Goal: Task Accomplishment & Management: Complete application form

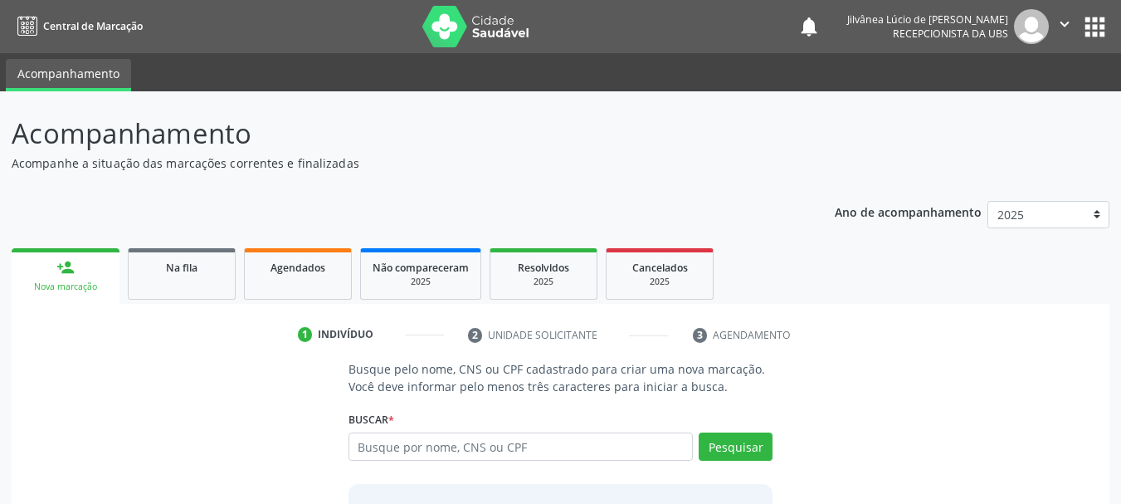
click at [513, 447] on input "text" at bounding box center [521, 446] width 345 height 28
type input "[PERSON_NAME]"
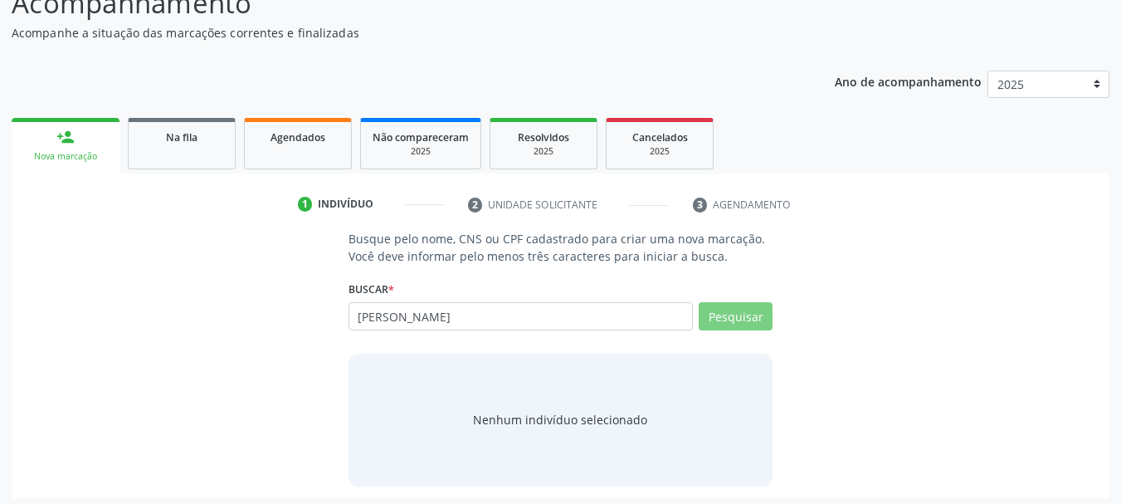
scroll to position [136, 0]
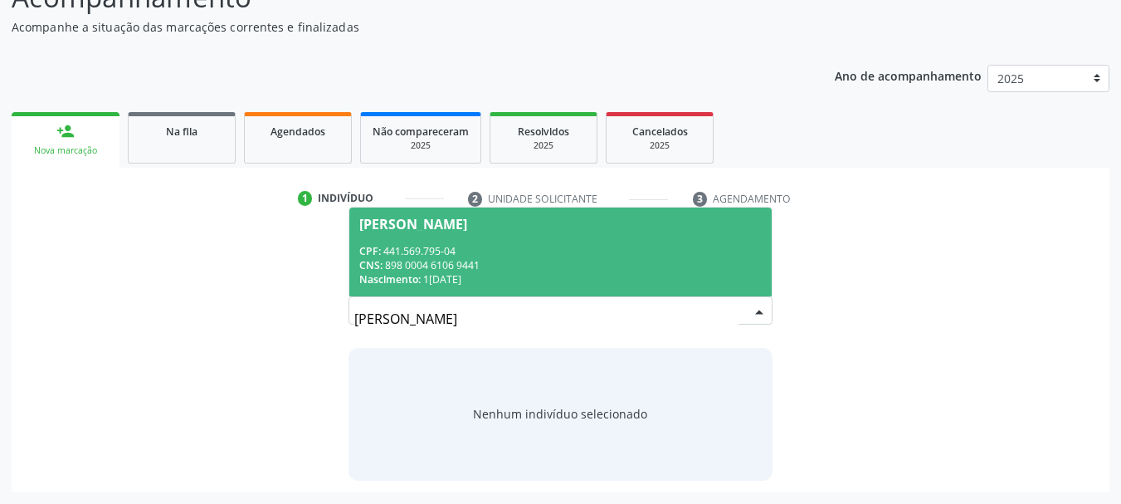
click at [479, 249] on div "CPF: 441.569.795-04" at bounding box center [560, 251] width 403 height 14
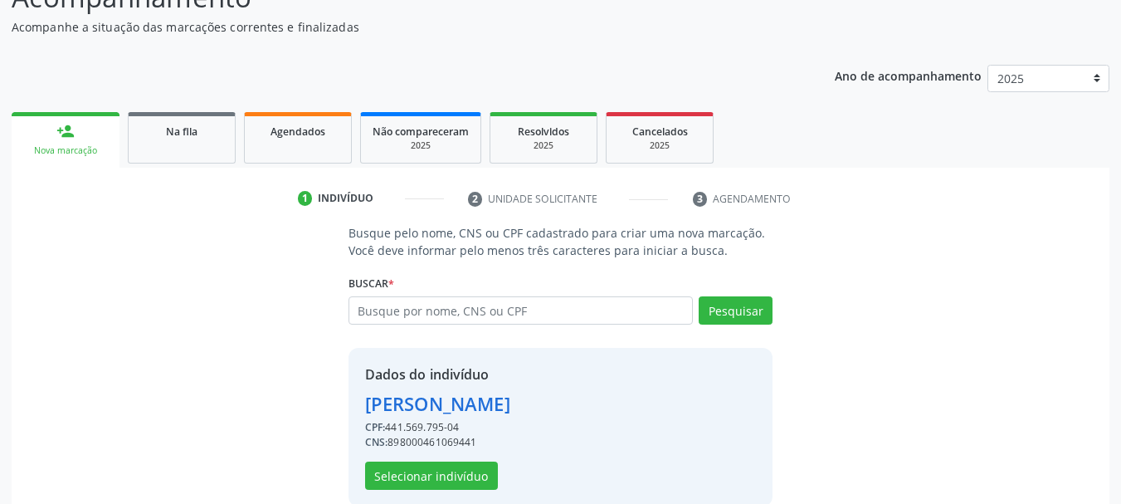
scroll to position [162, 0]
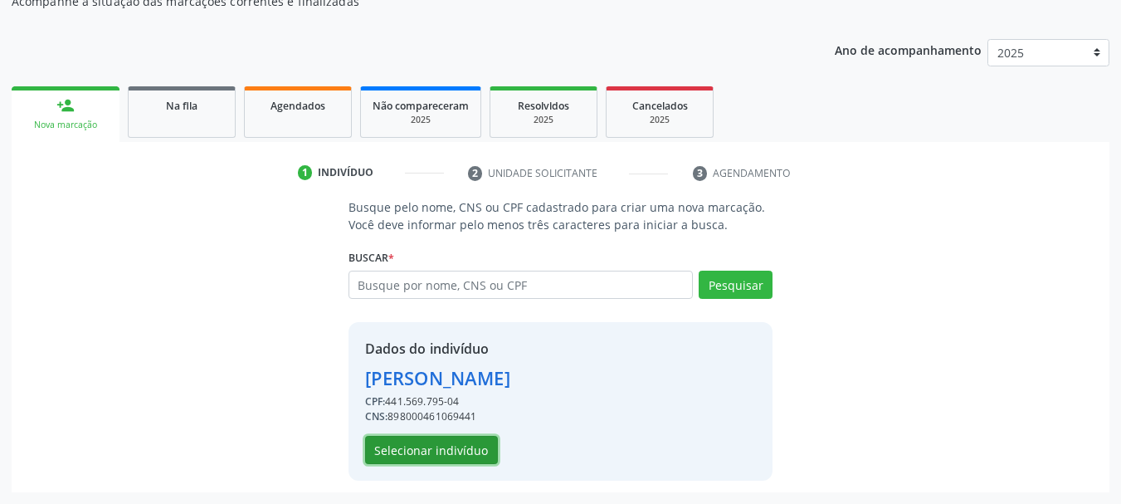
click at [470, 450] on button "Selecionar indivíduo" at bounding box center [431, 450] width 133 height 28
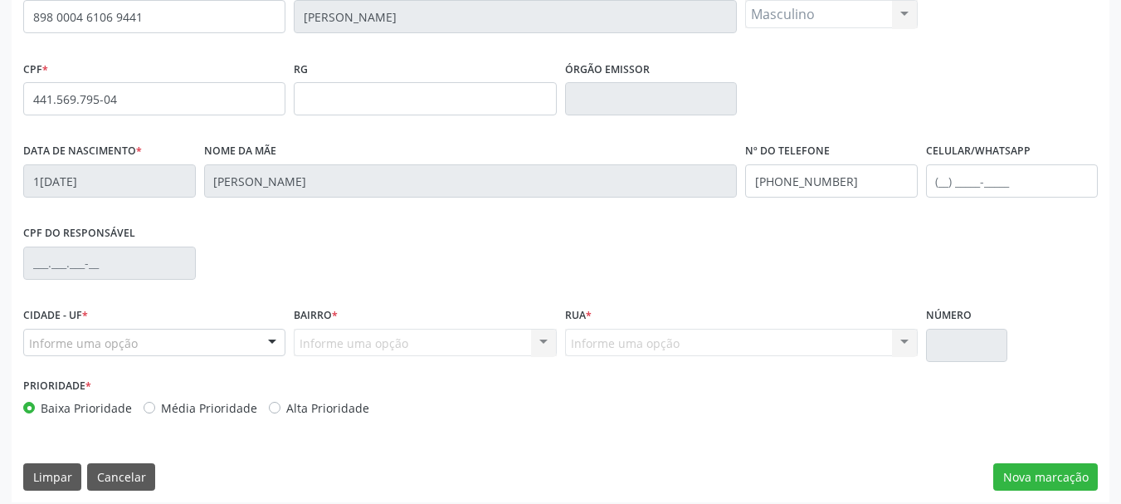
scroll to position [396, 0]
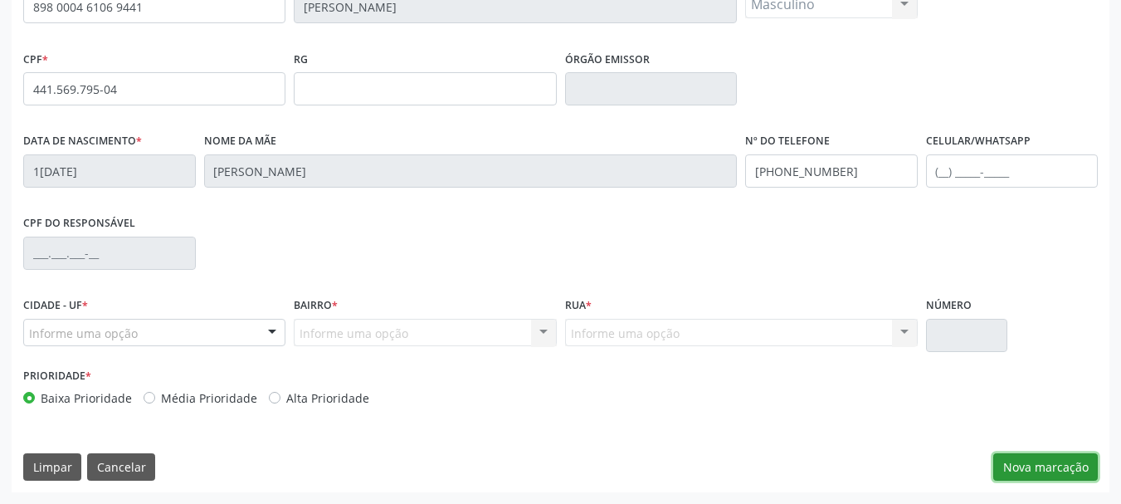
click at [1029, 472] on button "Nova marcação" at bounding box center [1045, 467] width 105 height 28
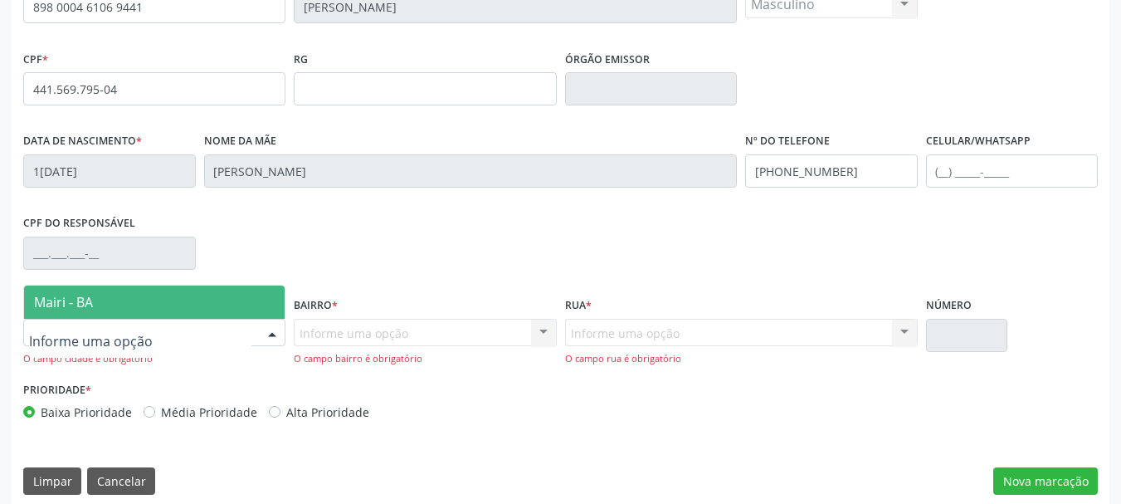
click at [71, 302] on span "Mairi - BA" at bounding box center [63, 302] width 59 height 18
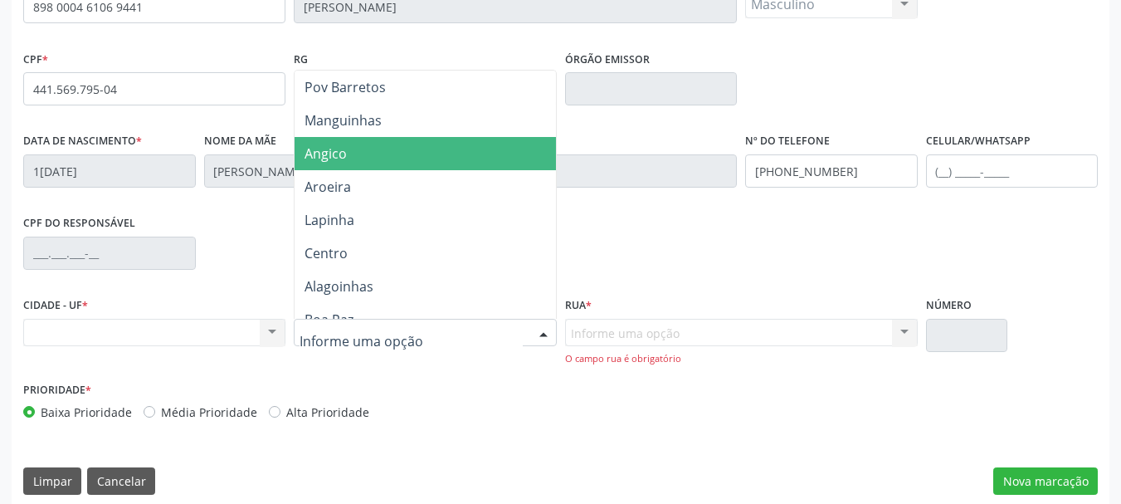
click at [315, 165] on span "Angico" at bounding box center [425, 153] width 261 height 33
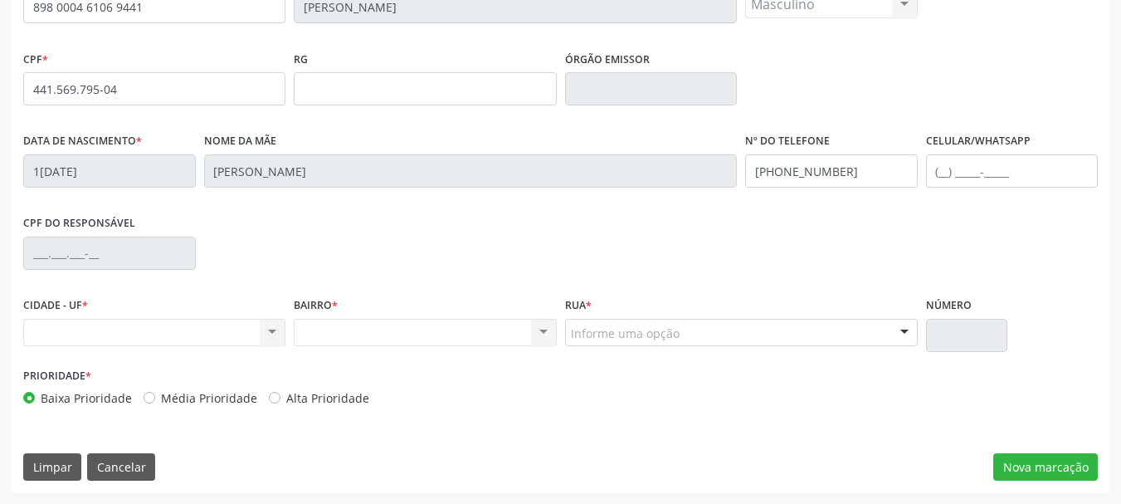
click at [711, 334] on div "Informe uma opção" at bounding box center [741, 333] width 353 height 28
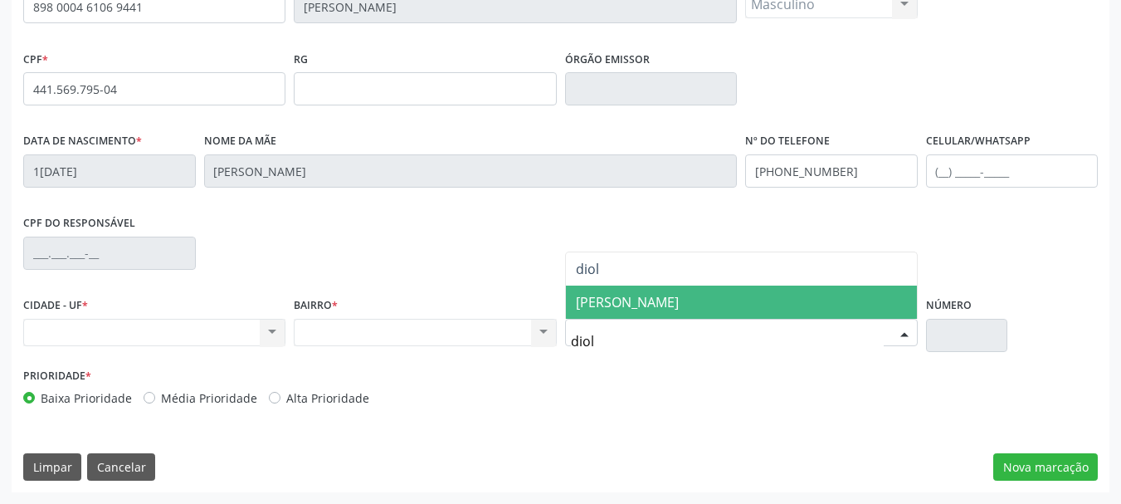
type input "dioli"
click at [733, 313] on span "[PERSON_NAME]" at bounding box center [741, 301] width 351 height 33
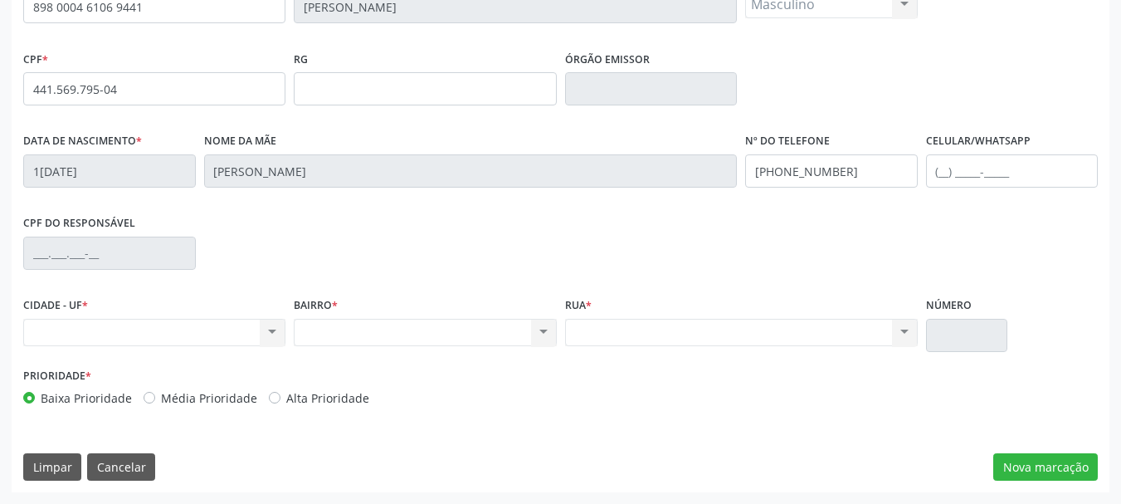
click at [704, 428] on div "CNS 898 0004 6106 9441 [GEOGRAPHIC_DATA] * [PERSON_NAME] * Masculino Masculino …" at bounding box center [561, 228] width 1098 height 528
click at [1006, 461] on button "Nova marcação" at bounding box center [1045, 467] width 105 height 28
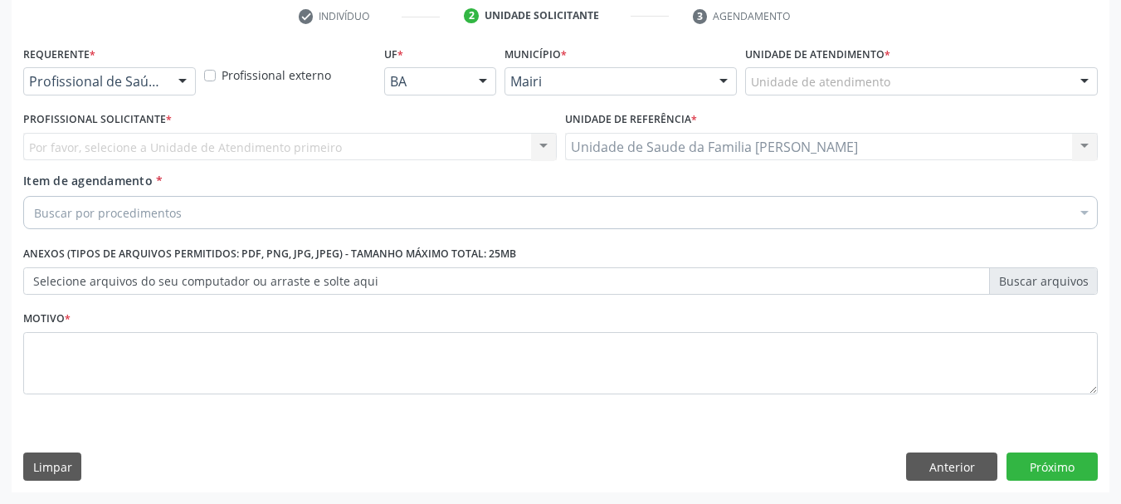
scroll to position [319, 0]
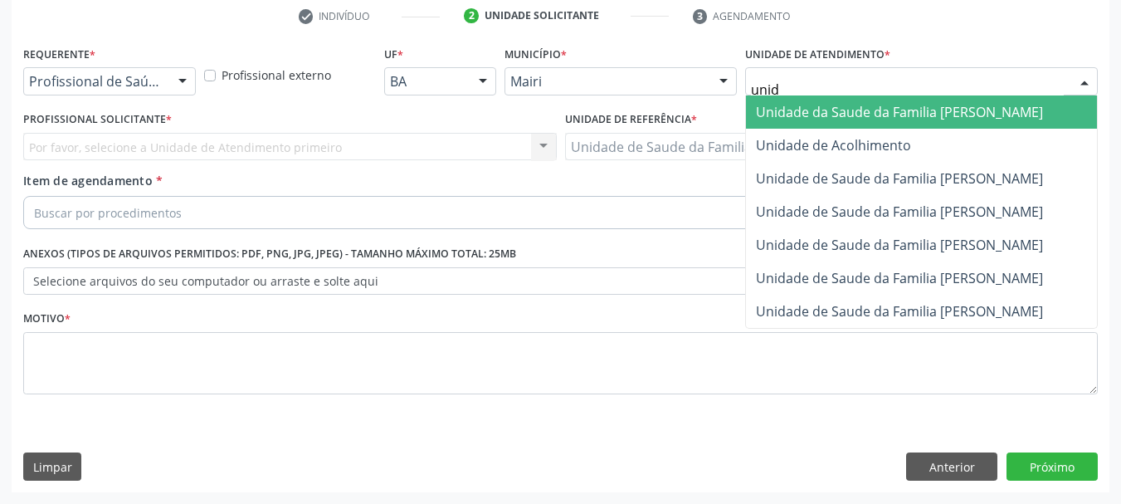
type input "unida"
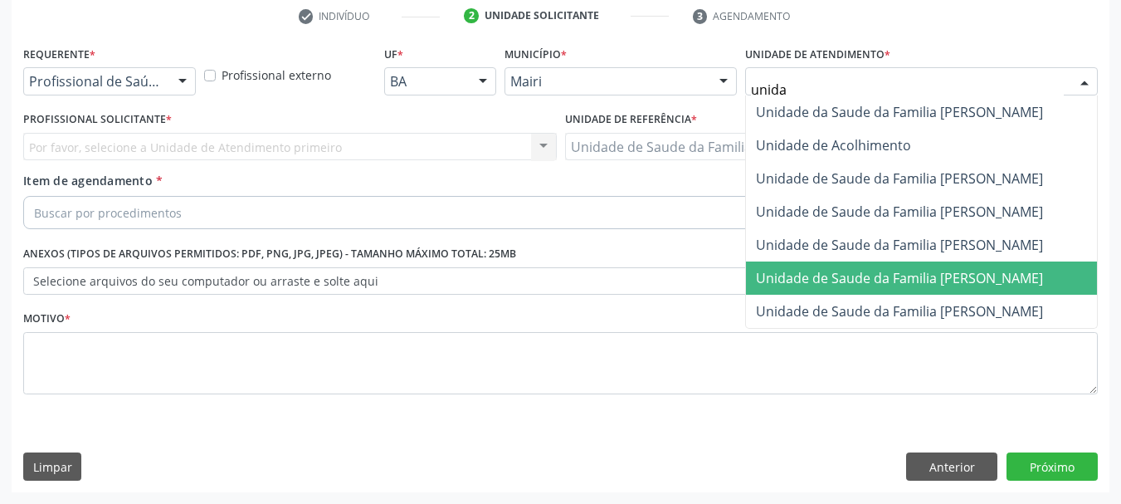
click at [917, 279] on span "Unidade de Saude da Familia [PERSON_NAME]" at bounding box center [899, 278] width 287 height 18
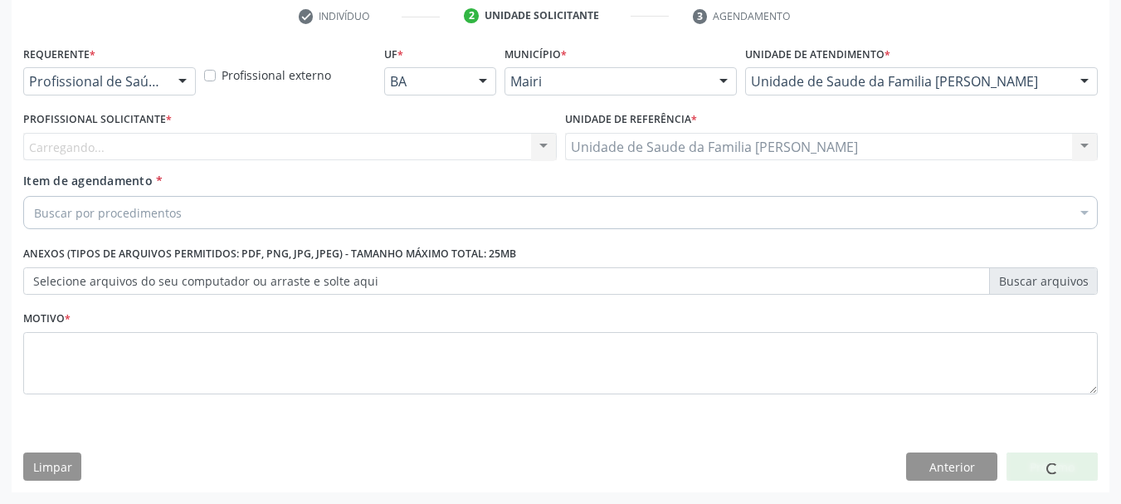
click at [93, 145] on div "Carregando... Nenhum resultado encontrado para: " " Não há nenhuma opção para s…" at bounding box center [290, 147] width 534 height 28
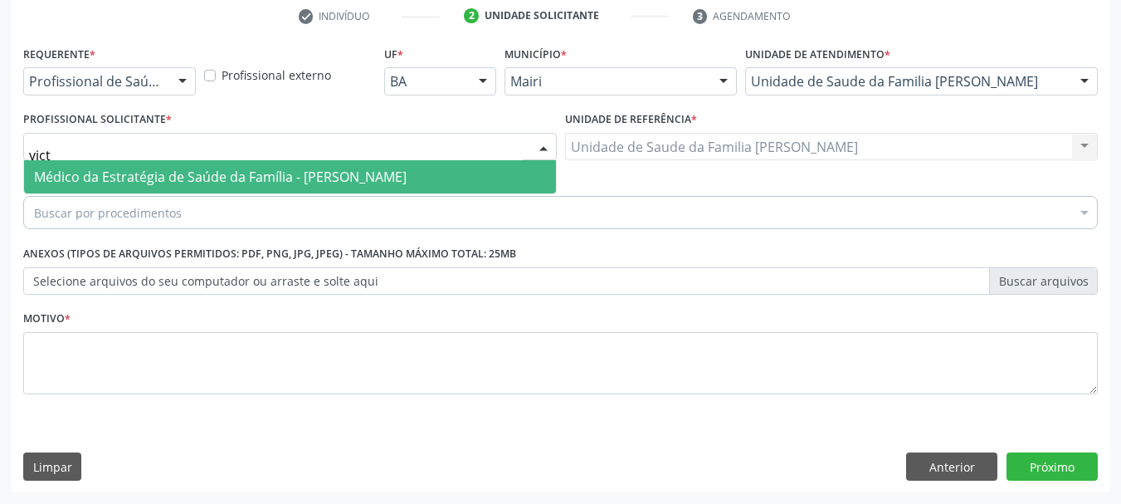
type input "victo"
click at [140, 173] on span "Médico da Estratégia de Saúde da Família - [PERSON_NAME]" at bounding box center [220, 177] width 373 height 18
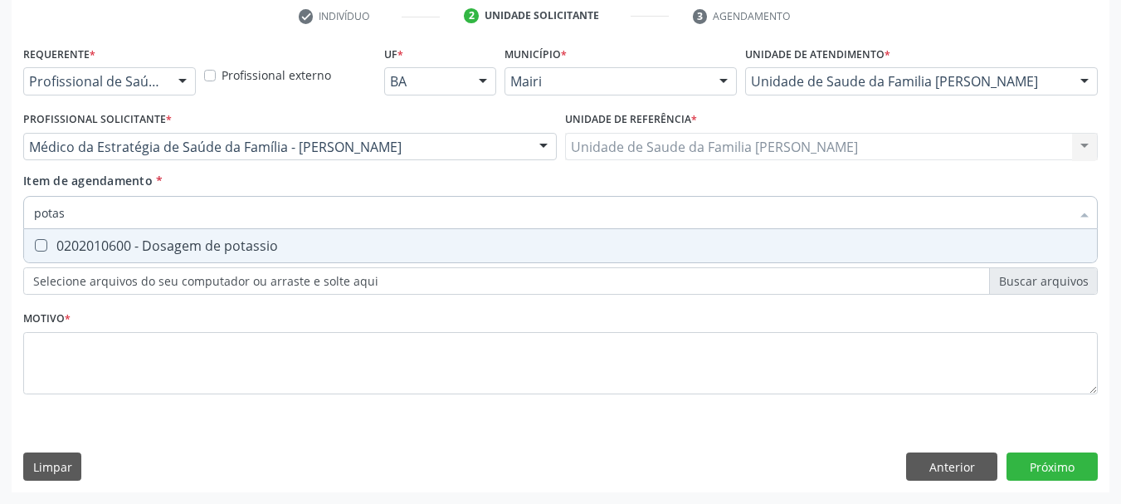
type input "potass"
click at [225, 247] on div "0202010600 - Dosagem de potassio" at bounding box center [560, 245] width 1053 height 13
checkbox potassio "true"
drag, startPoint x: 101, startPoint y: 217, endPoint x: 0, endPoint y: 232, distance: 102.3
click at [0, 232] on div "Acompanhamento Acompanhe a situação das marcações correntes e finalizadas Relat…" at bounding box center [560, 138] width 1121 height 731
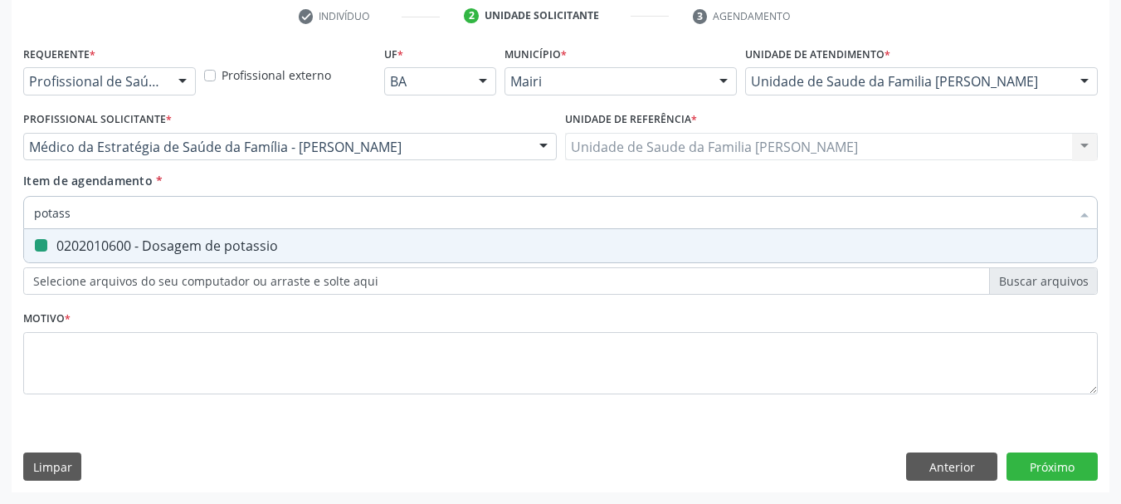
type input "t"
checkbox potassio "false"
type input "triglicer"
click at [83, 245] on div "0202010678 - Dosagem de triglicerideos" at bounding box center [560, 245] width 1053 height 13
checkbox triglicerideos "true"
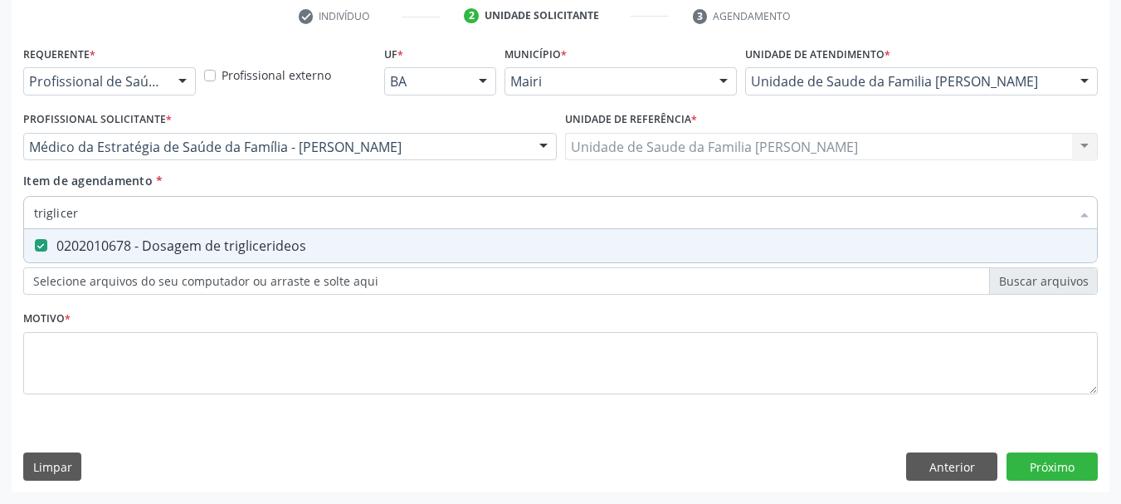
drag, startPoint x: 13, startPoint y: 221, endPoint x: 0, endPoint y: 221, distance: 13.3
click at [0, 221] on div "Acompanhamento Acompanhe a situação das marcações correntes e finalizadas Relat…" at bounding box center [560, 138] width 1121 height 731
type input "c"
checkbox triglicerideos "false"
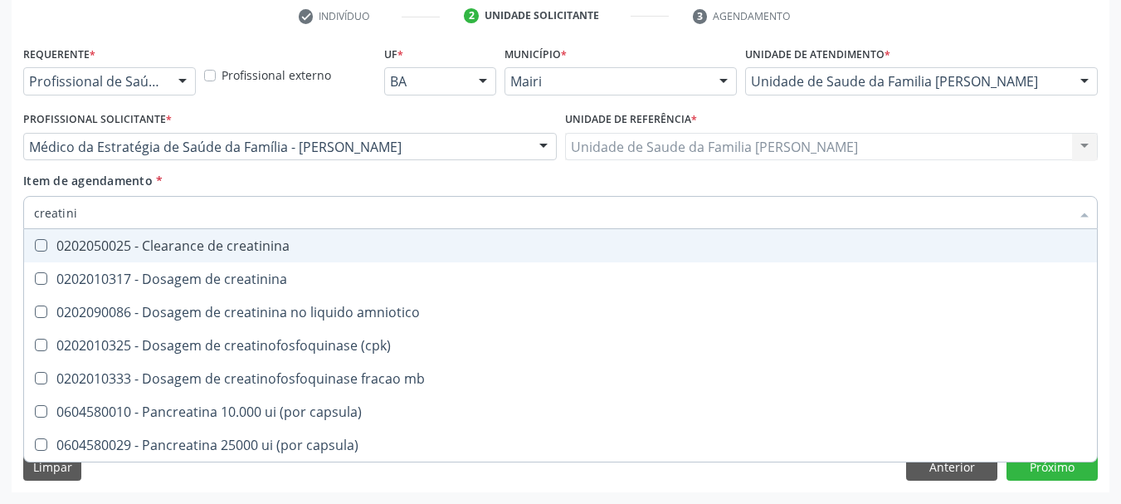
type input "creatinin"
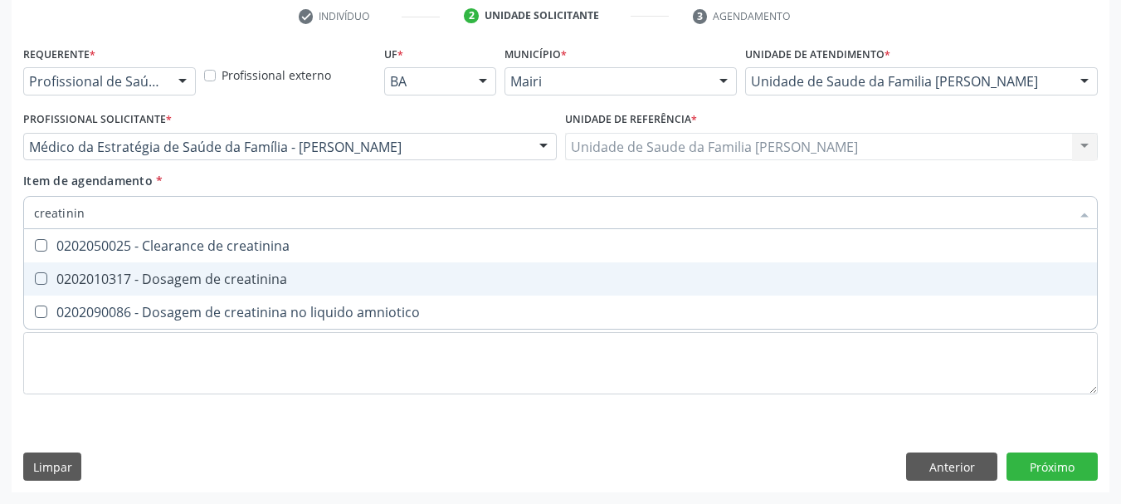
click at [154, 282] on div "0202010317 - Dosagem de creatinina" at bounding box center [560, 278] width 1053 height 13
checkbox creatinina "true"
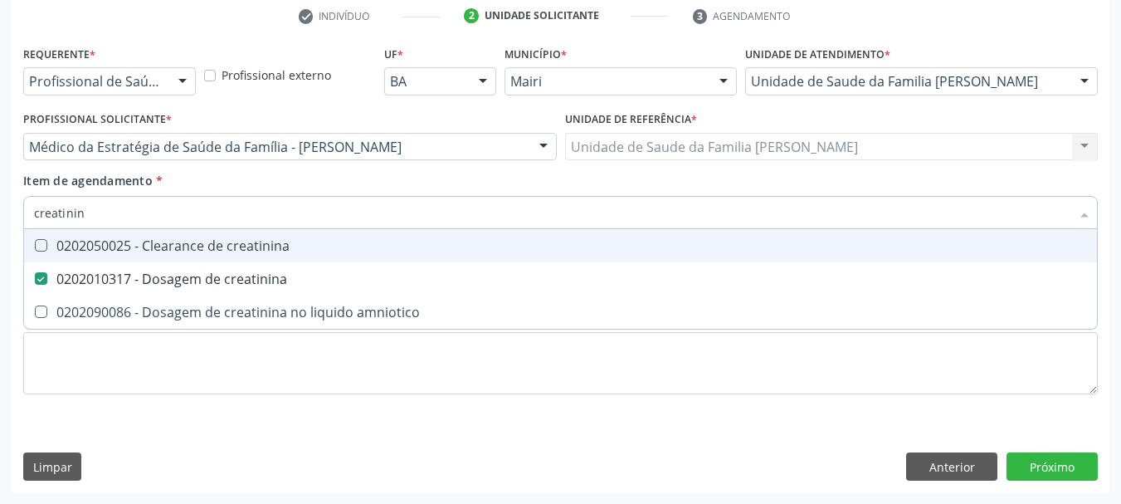
drag, startPoint x: 113, startPoint y: 218, endPoint x: 0, endPoint y: 241, distance: 115.1
click at [0, 241] on div "Acompanhamento Acompanhe a situação das marcações correntes e finalizadas Relat…" at bounding box center [560, 138] width 1121 height 731
checkbox creatinina "false"
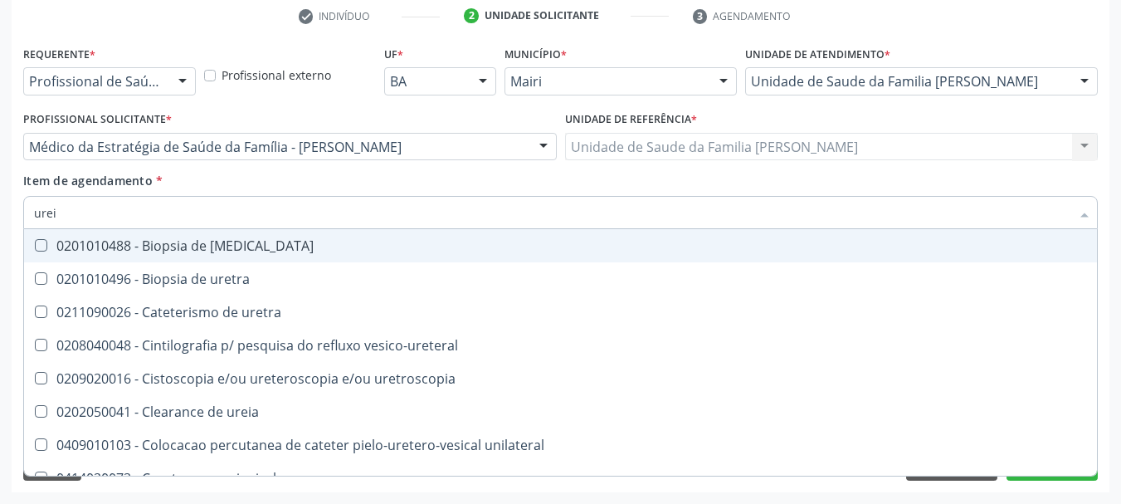
type input "ureia"
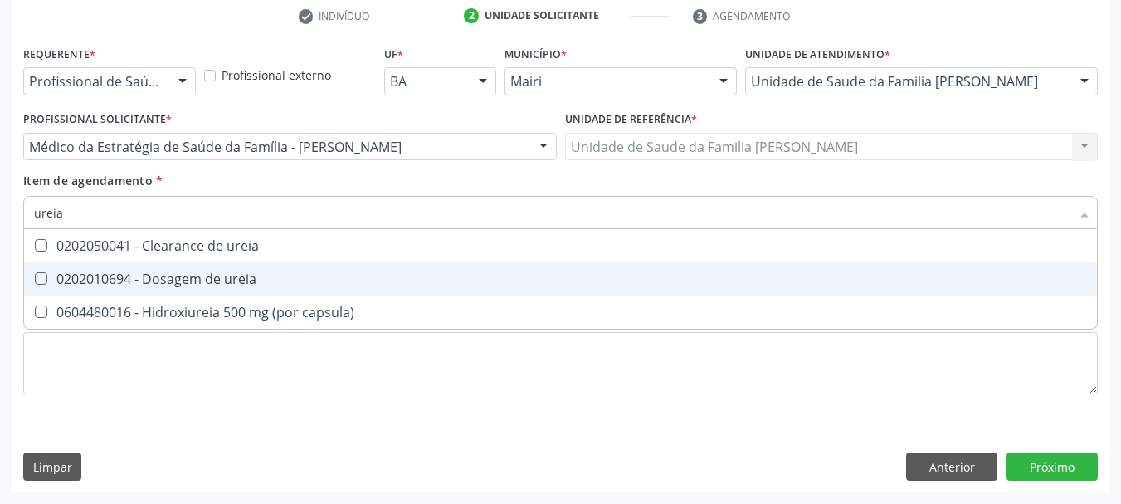
click at [133, 284] on div "0202010694 - Dosagem de ureia" at bounding box center [560, 278] width 1053 height 13
checkbox ureia "true"
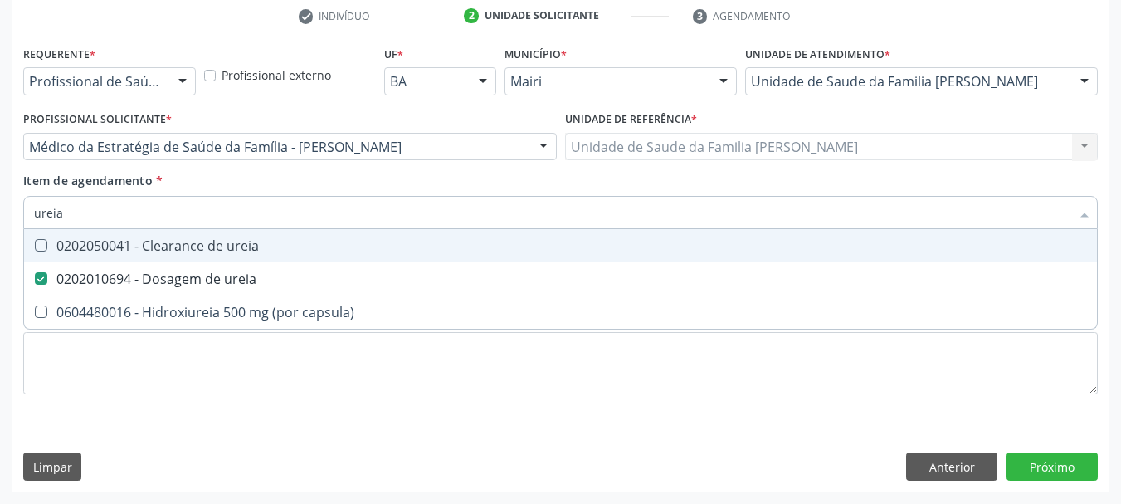
drag, startPoint x: 10, startPoint y: 219, endPoint x: 0, endPoint y: 221, distance: 10.1
click at [0, 221] on div "Acompanhamento Acompanhe a situação das marcações correntes e finalizadas Relat…" at bounding box center [560, 138] width 1121 height 731
type input "a"
checkbox ureia "false"
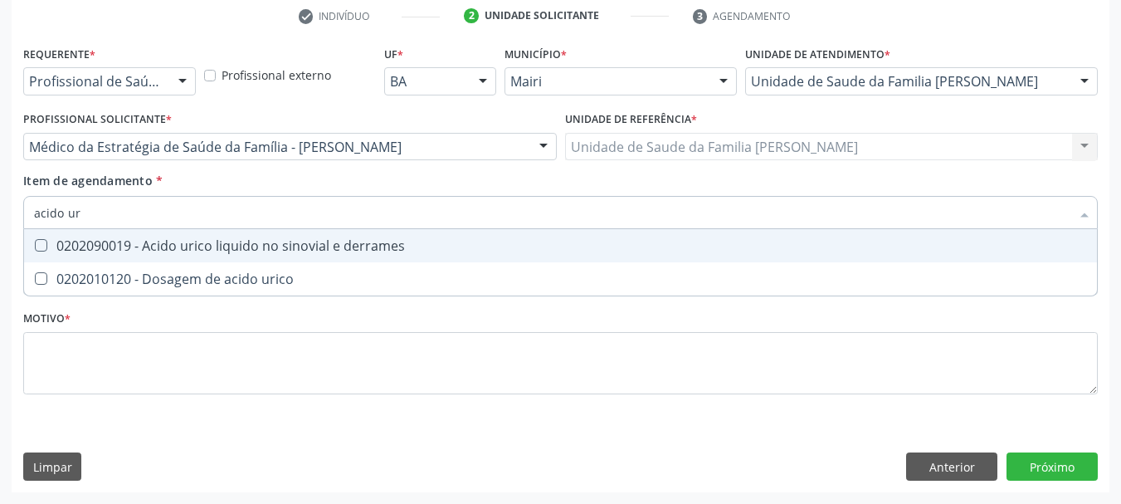
type input "acido uri"
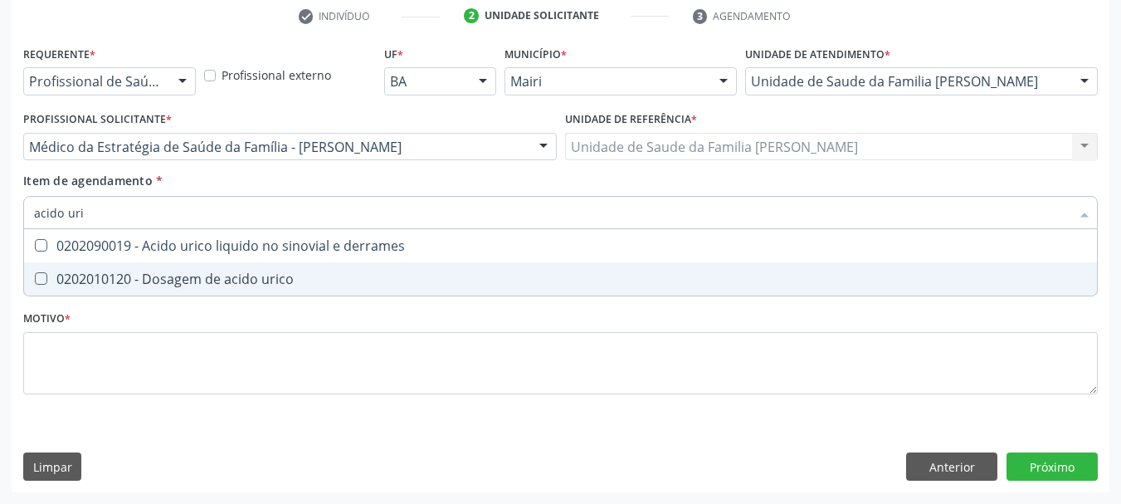
click at [121, 285] on div "0202010120 - Dosagem de acido urico" at bounding box center [560, 278] width 1053 height 13
checkbox urico "true"
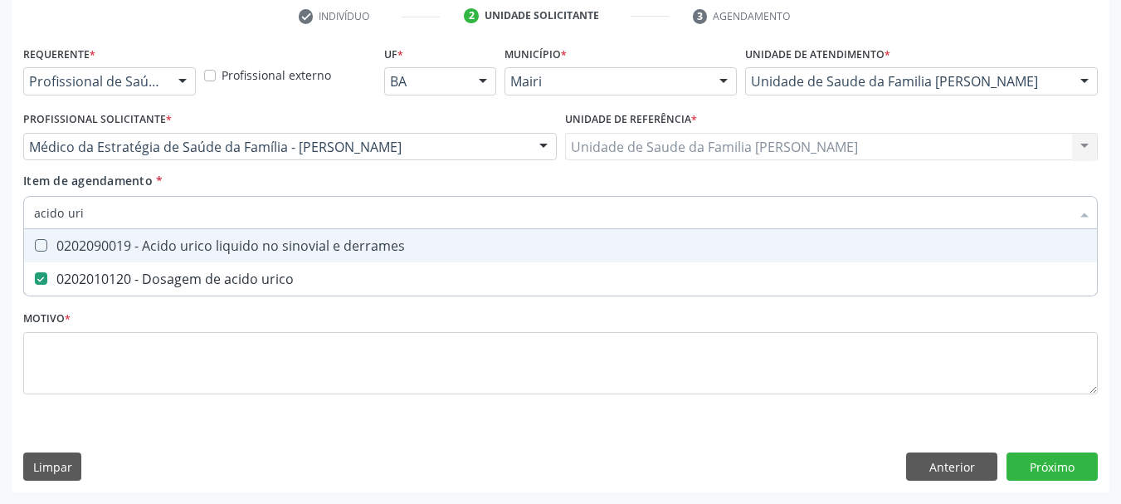
drag, startPoint x: 66, startPoint y: 216, endPoint x: 0, endPoint y: 222, distance: 66.7
click at [0, 222] on div "Acompanhamento Acompanhe a situação das marcações correntes e finalizadas Relat…" at bounding box center [560, 138] width 1121 height 731
type input "he"
checkbox urico "false"
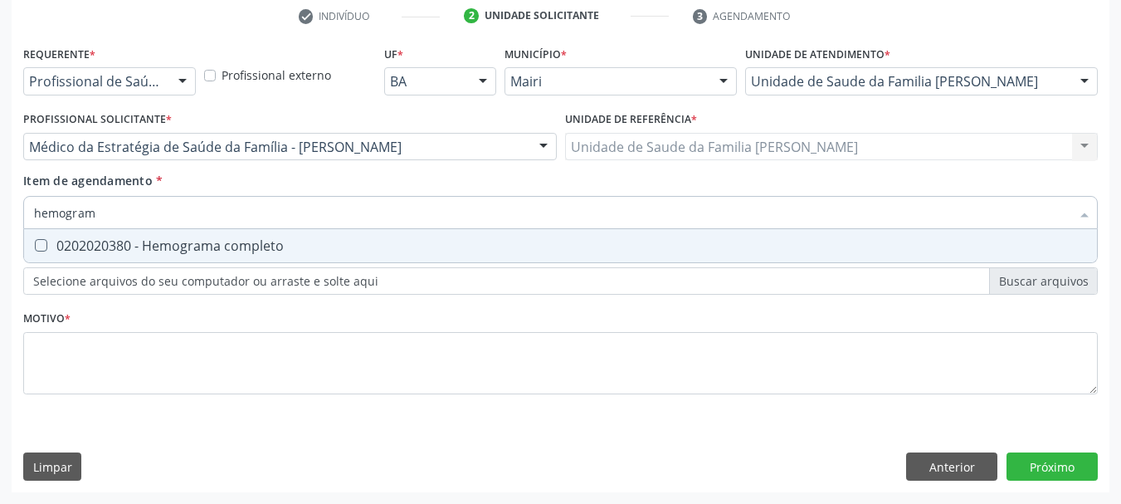
type input "hemograma"
click at [30, 250] on div at bounding box center [30, 245] width 12 height 13
checkbox completo "true"
drag, startPoint x: 136, startPoint y: 212, endPoint x: 0, endPoint y: 234, distance: 137.9
click at [0, 234] on div "Acompanhamento Acompanhe a situação das marcações correntes e finalizadas Relat…" at bounding box center [560, 138] width 1121 height 731
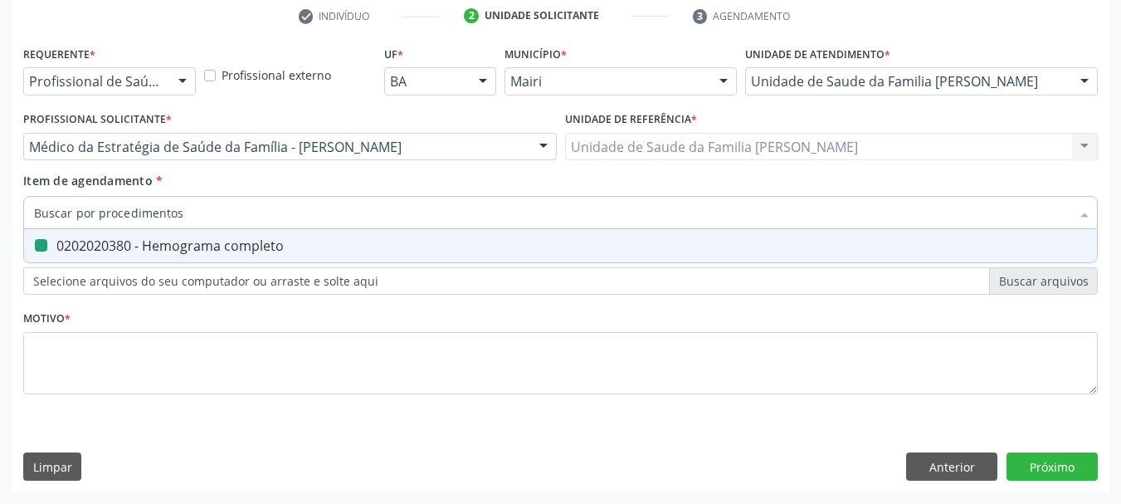
checkbox completo "false"
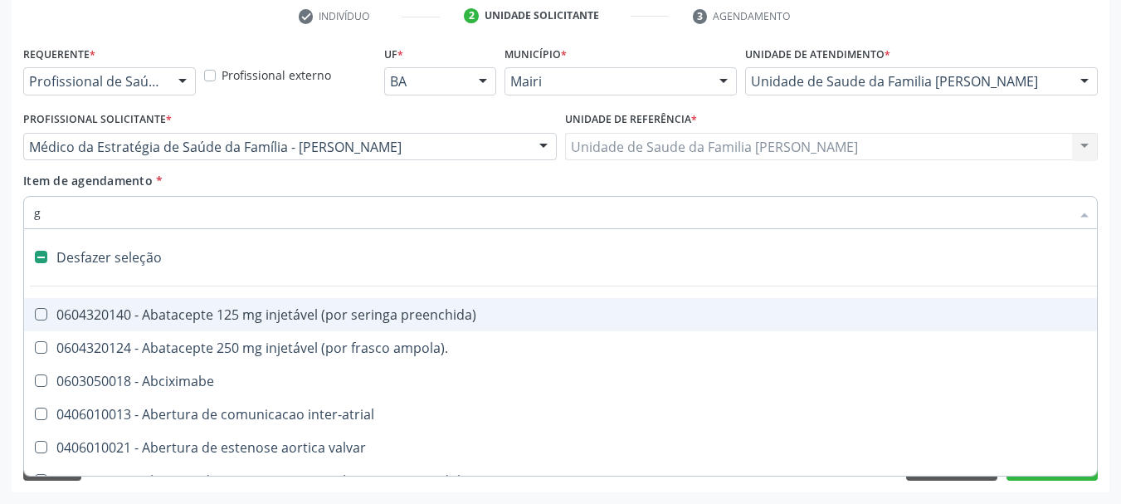
type input "gl"
checkbox diálise "true"
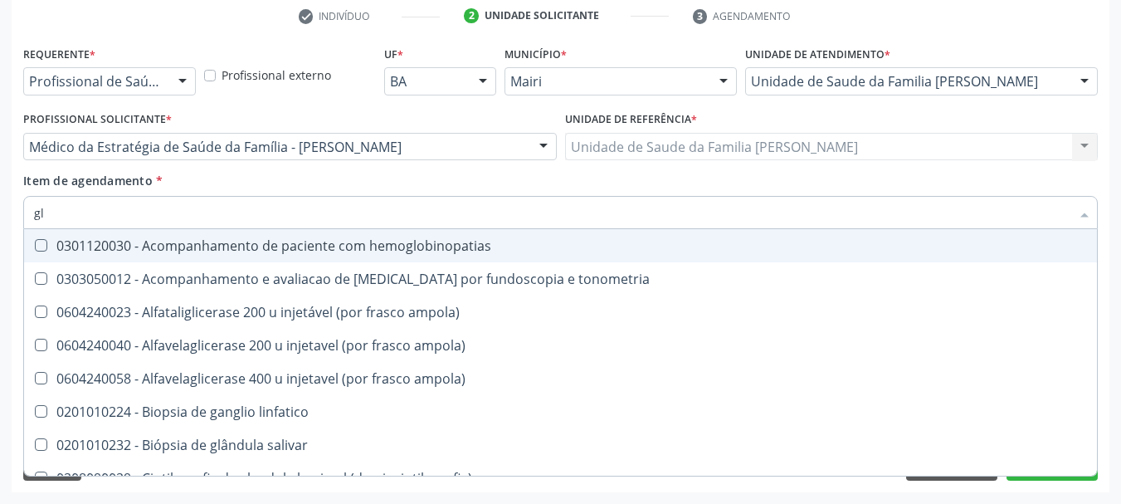
type input "gli"
checkbox globular "true"
type input "glic"
checkbox \(confirmatorio\) "true"
checkbox globular "false"
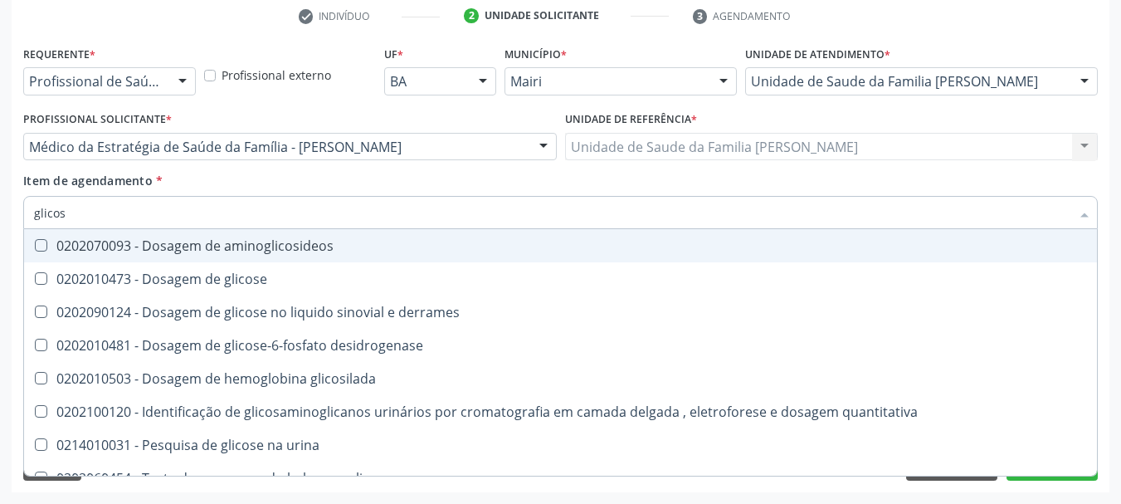
type input "glicose"
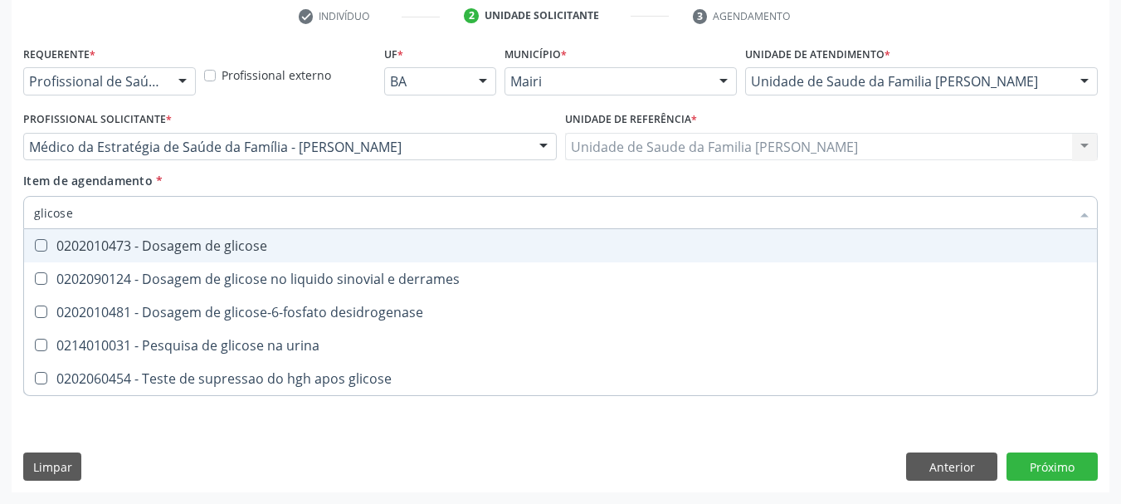
click at [81, 251] on div "0202010473 - Dosagem de glicose" at bounding box center [560, 245] width 1053 height 13
checkbox glicose "true"
drag, startPoint x: 87, startPoint y: 217, endPoint x: 0, endPoint y: 229, distance: 88.0
click at [0, 236] on div "Acompanhamento Acompanhe a situação das marcações correntes e finalizadas Relat…" at bounding box center [560, 138] width 1121 height 731
type input "g"
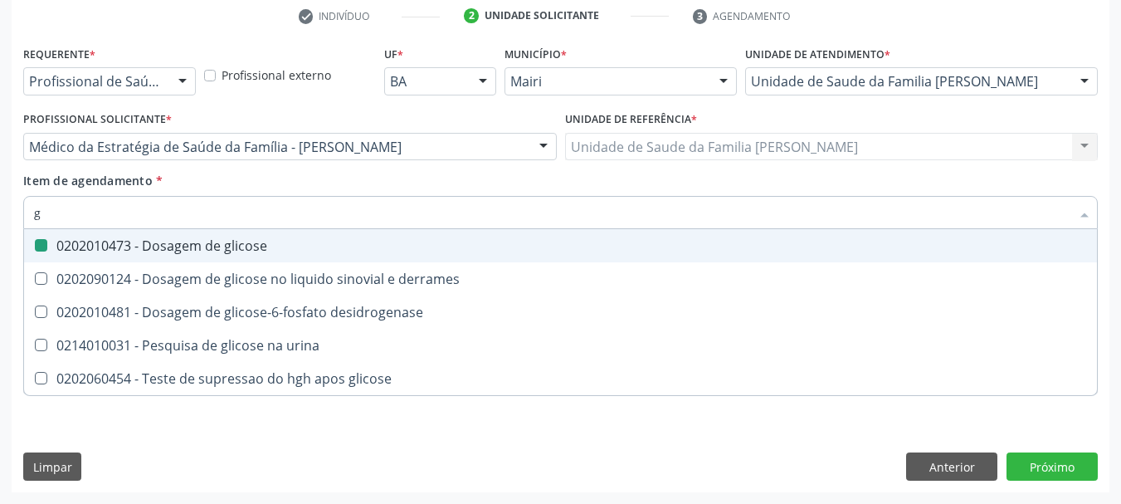
checkbox glicose "false"
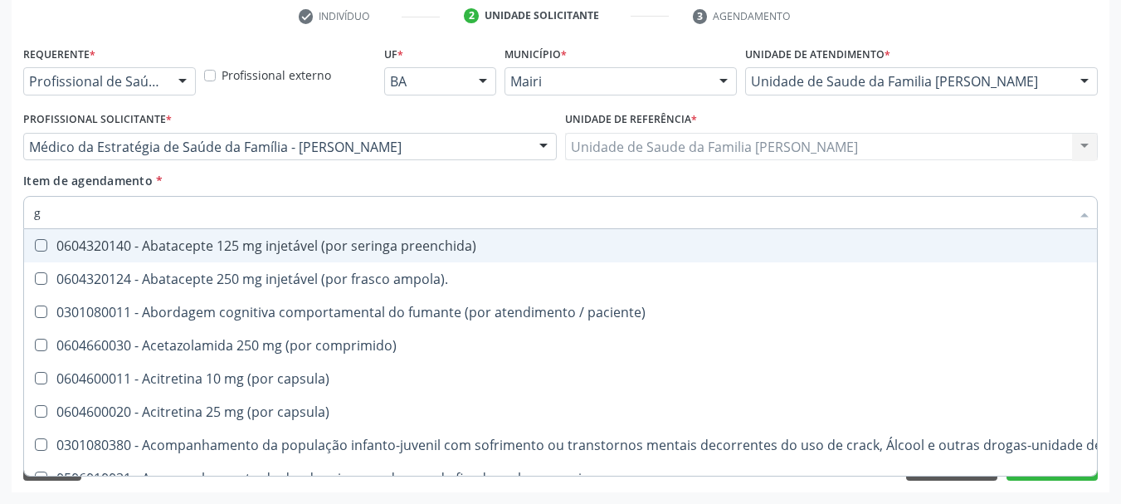
type input "gl"
checkbox vaginal "true"
checkbox pé\) "true"
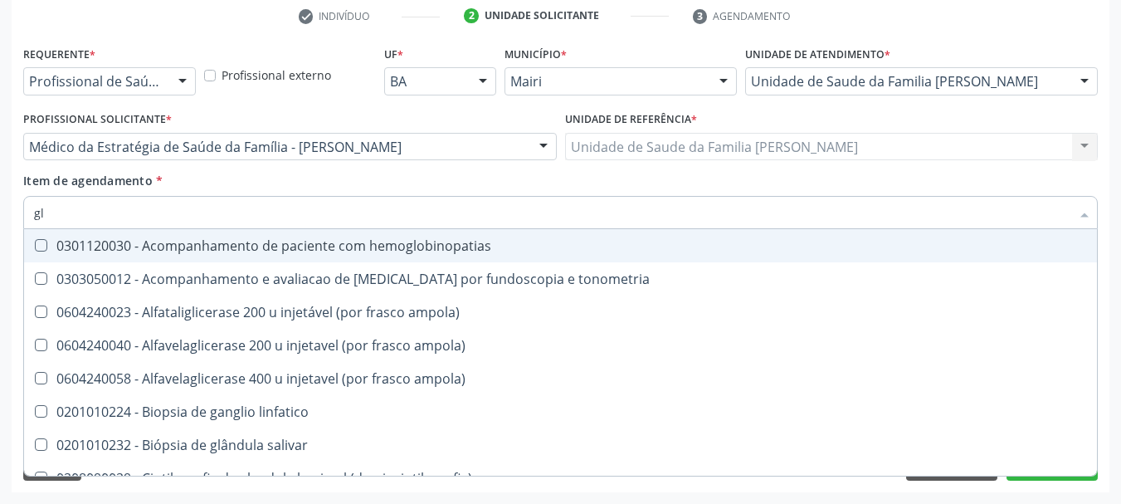
type input "gli"
checkbox campimetria\) "true"
checkbox globular "true"
type input "glic"
checkbox glenoidal "true"
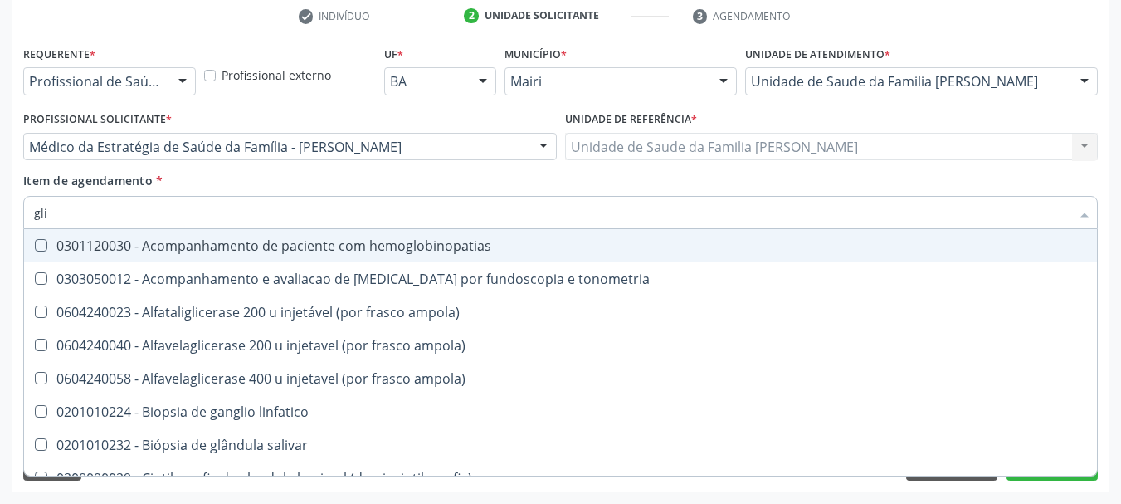
checkbox campimetria\) "false"
checkbox \(confirmatorio\) "true"
checkbox globular "false"
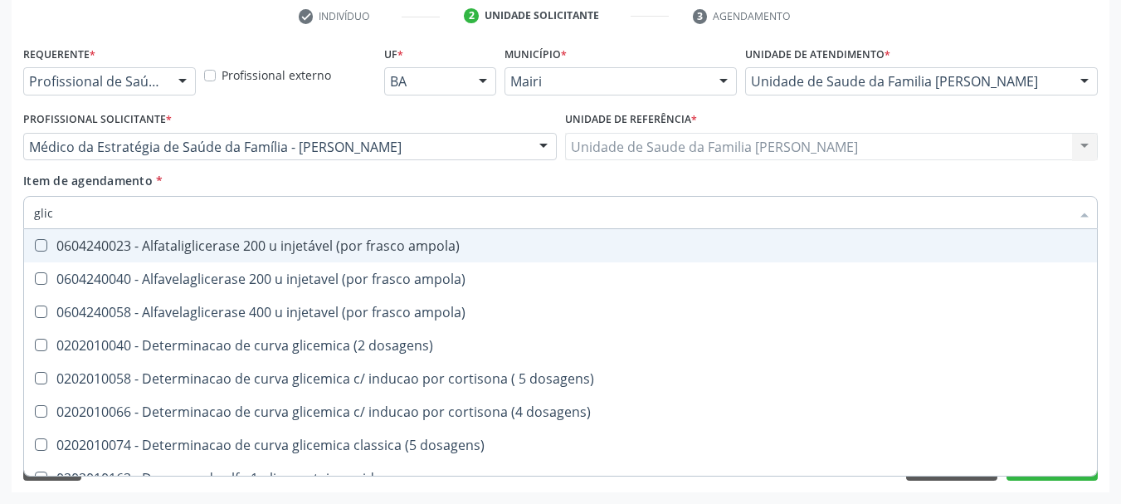
type input "glico"
checkbox ampola\) "true"
type input "glicos"
checkbox ampola\) "true"
checkbox ampola\) "false"
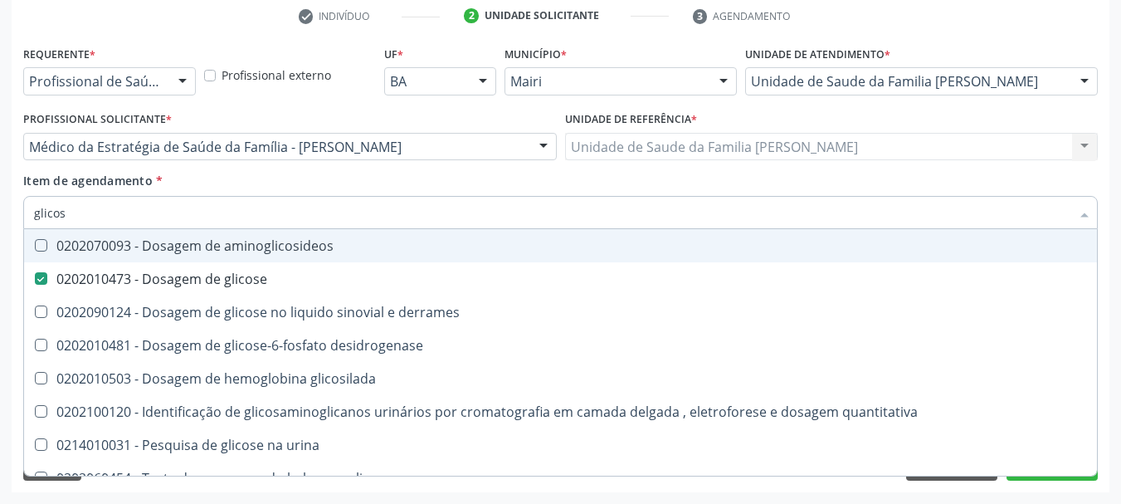
type input "glicosi"
checkbox glicose "false"
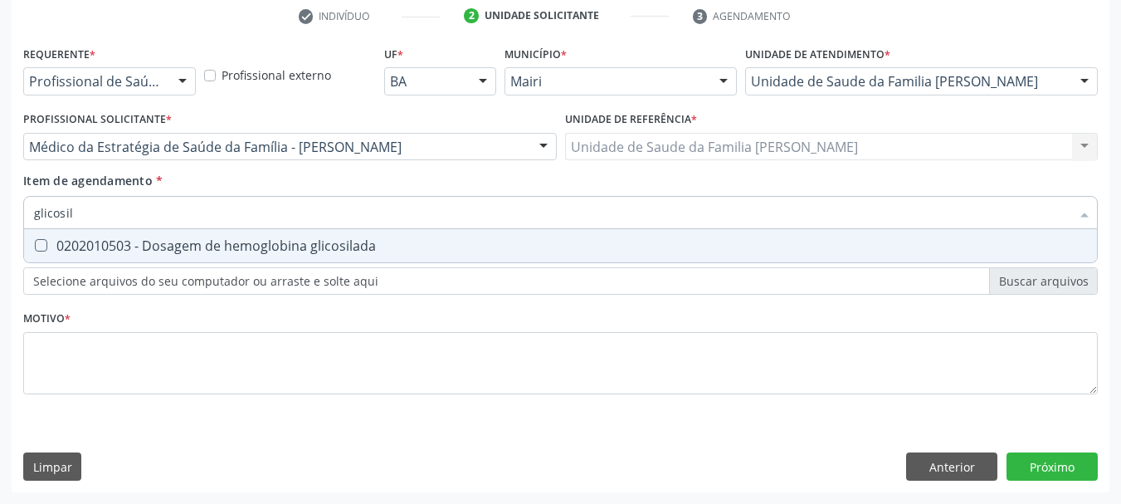
type input "glicosila"
click at [47, 248] on div "0202010503 - Dosagem de hemoglobina glicosilada" at bounding box center [560, 245] width 1053 height 13
checkbox glicosilada "true"
drag, startPoint x: 33, startPoint y: 217, endPoint x: 0, endPoint y: 219, distance: 33.2
click at [0, 219] on div "Acompanhamento Acompanhe a situação das marcações correntes e finalizadas Relat…" at bounding box center [560, 138] width 1121 height 731
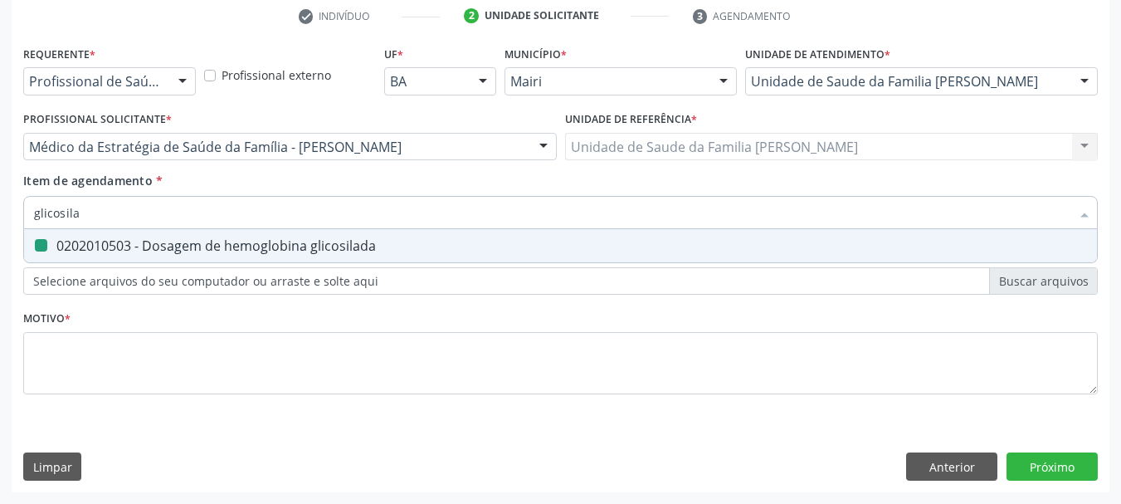
type input "c"
checkbox glicosilada "false"
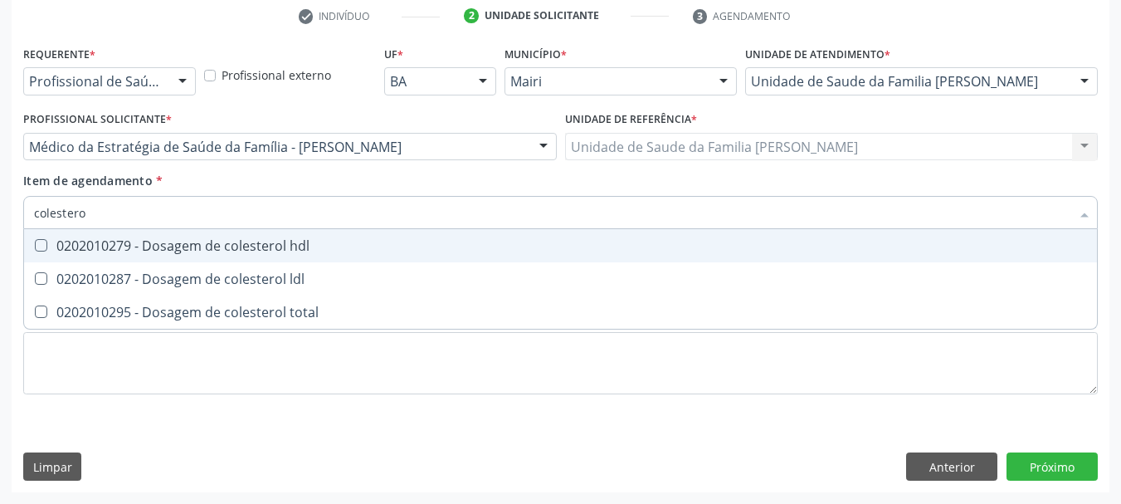
type input "colesterol"
click at [94, 244] on div "0202010279 - Dosagem de colesterol hdl" at bounding box center [560, 245] width 1053 height 13
checkbox hdl "true"
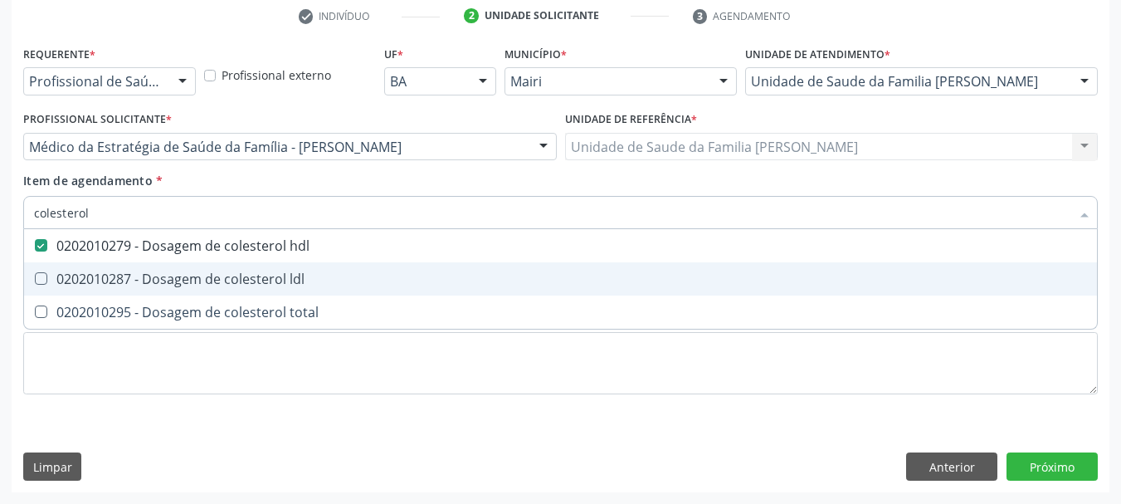
click at [115, 278] on div "0202010287 - Dosagem de colesterol ldl" at bounding box center [560, 278] width 1053 height 13
checkbox ldl "true"
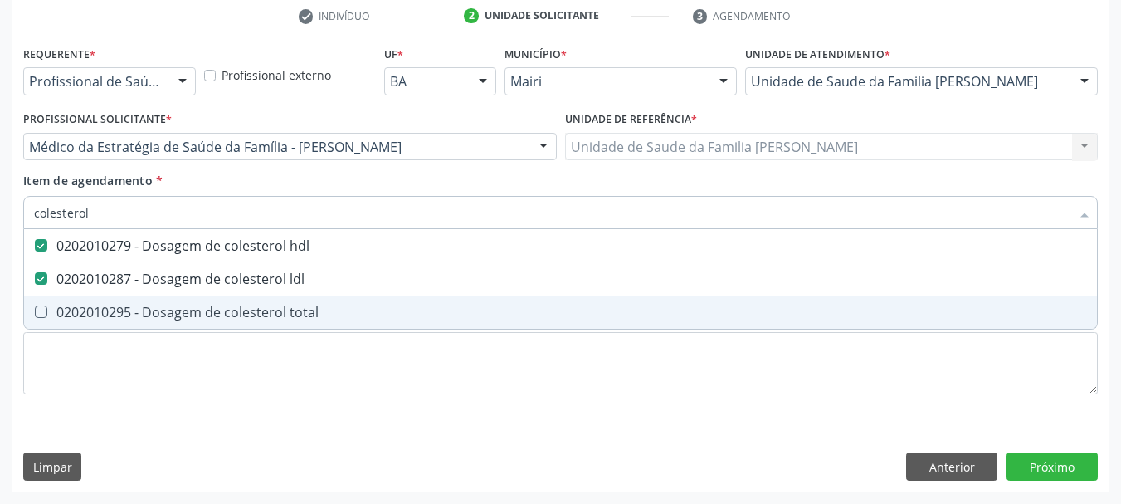
click at [132, 300] on span "0202010295 - Dosagem de colesterol total" at bounding box center [560, 311] width 1073 height 33
checkbox total "true"
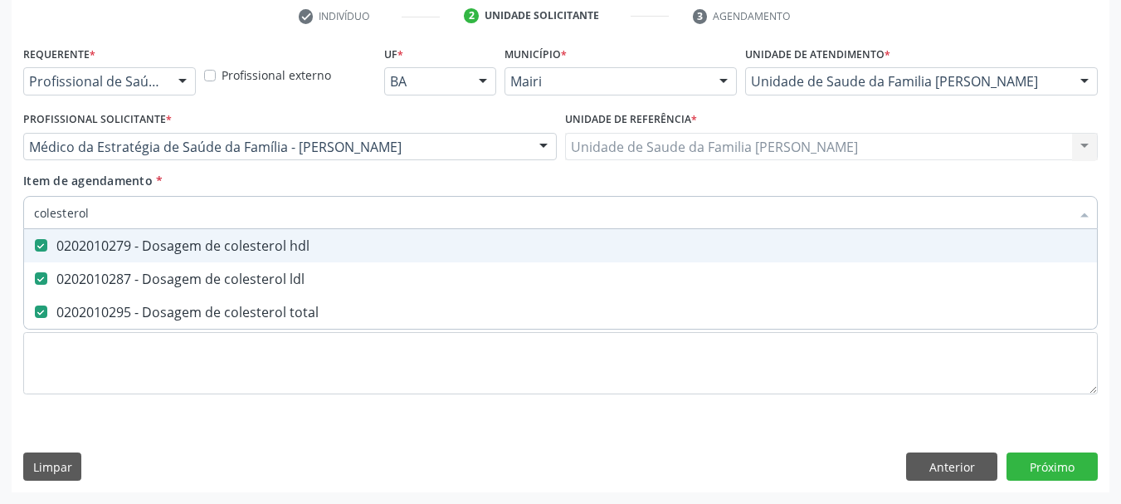
drag, startPoint x: 100, startPoint y: 212, endPoint x: 0, endPoint y: 248, distance: 106.6
click at [0, 248] on div "Acompanhamento Acompanhe a situação das marcações correntes e finalizadas Relat…" at bounding box center [560, 138] width 1121 height 731
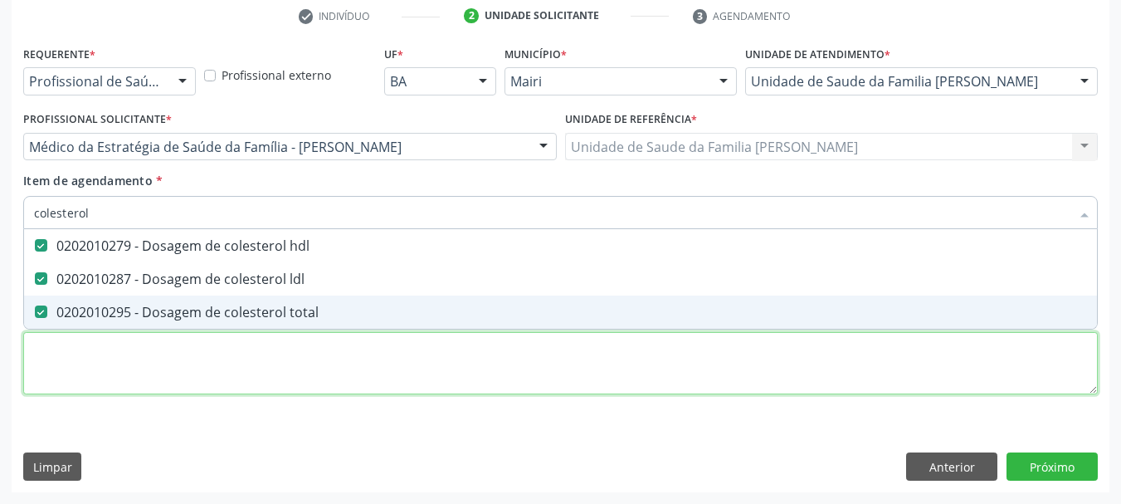
click at [141, 365] on div "Requerente * Profissional de Saúde Profissional de Saúde Paciente Nenhum result…" at bounding box center [560, 229] width 1075 height 376
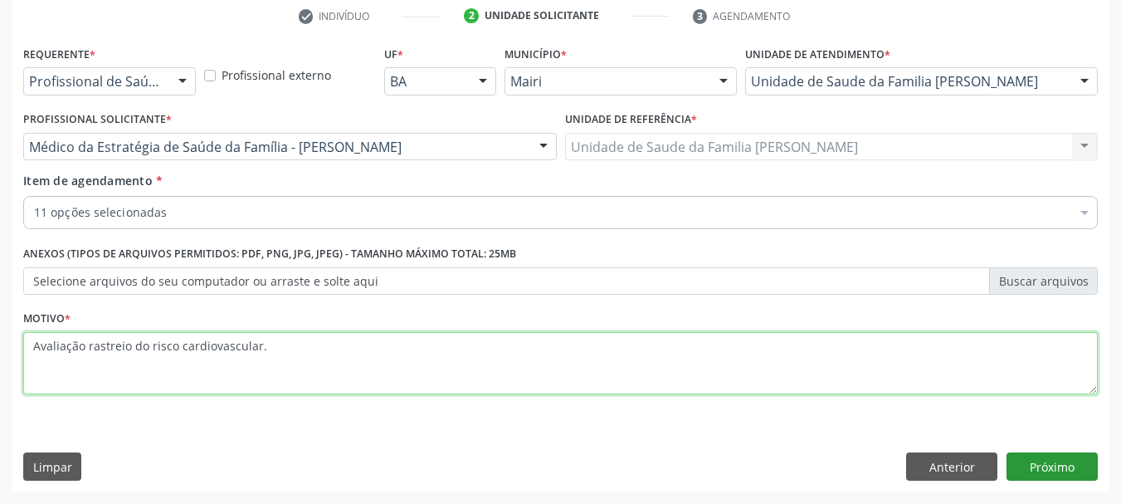
type textarea "Avaliação rastreio do risco cardiovascular."
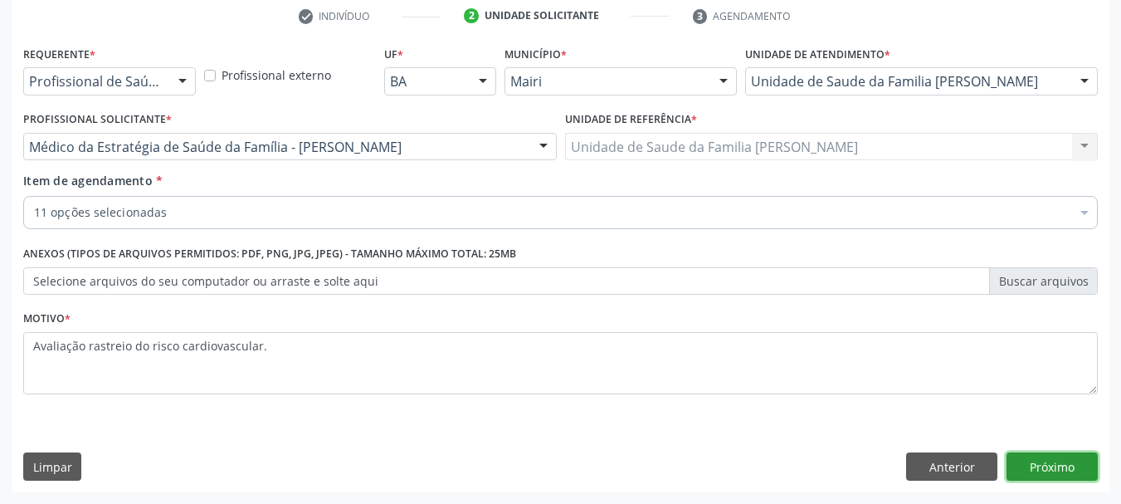
click at [1060, 465] on button "Próximo" at bounding box center [1052, 466] width 91 height 28
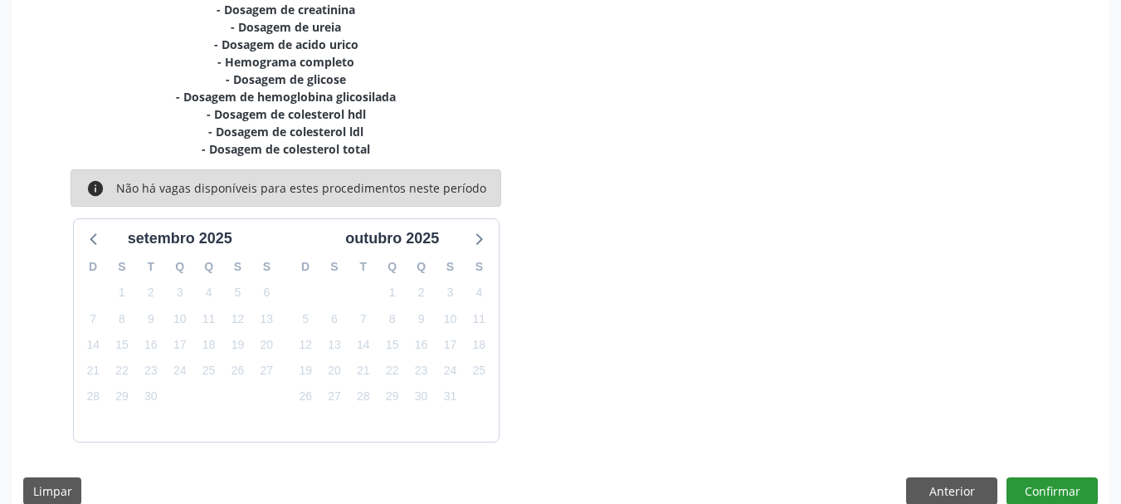
scroll to position [441, 0]
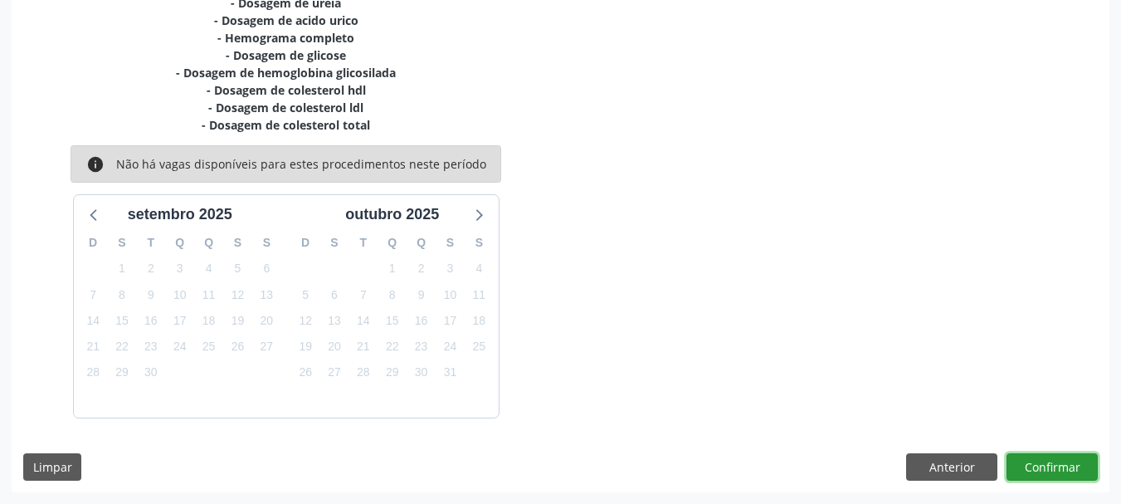
click at [1044, 461] on button "Confirmar" at bounding box center [1052, 467] width 91 height 28
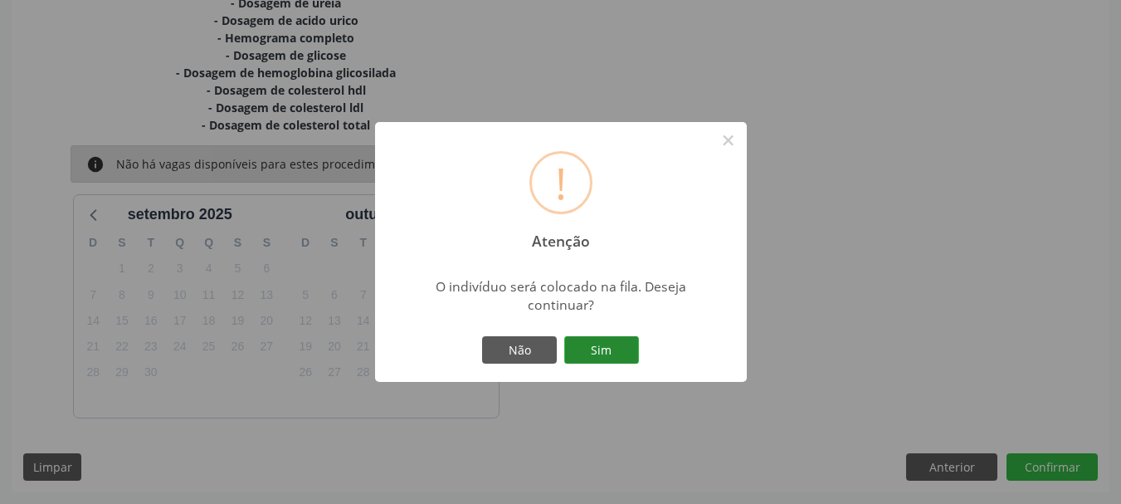
click at [611, 355] on button "Sim" at bounding box center [601, 350] width 75 height 28
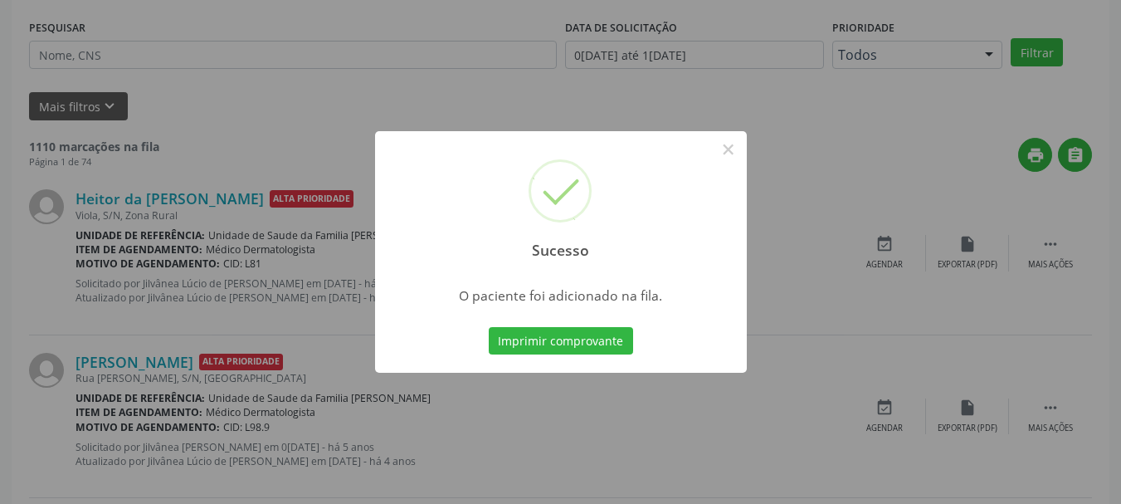
scroll to position [0, 0]
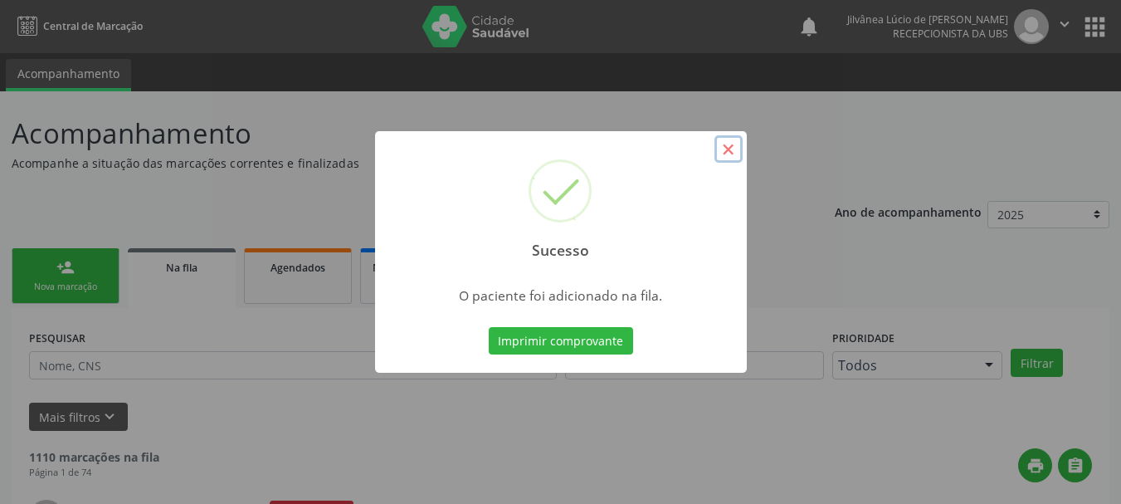
click at [724, 148] on button "×" at bounding box center [729, 149] width 28 height 28
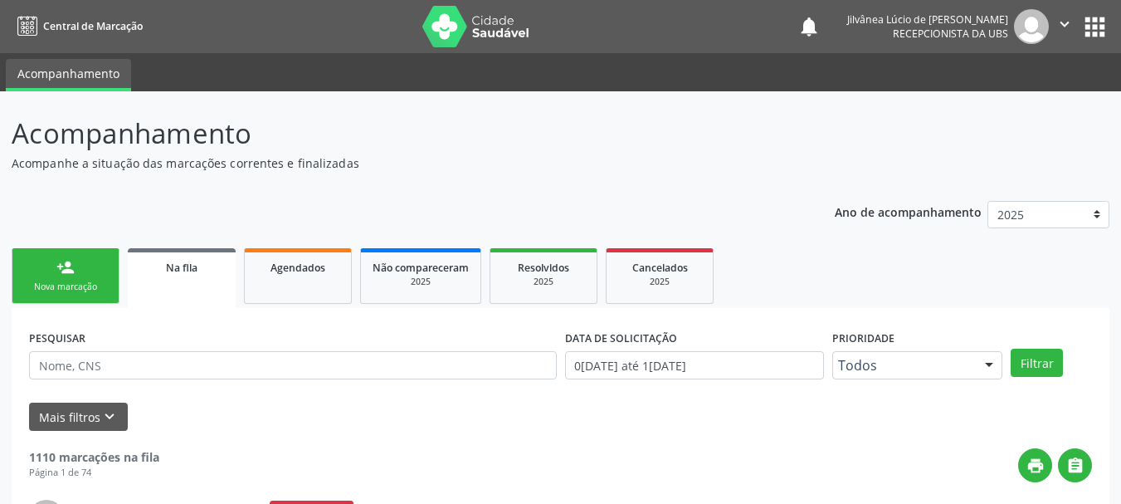
click at [1066, 17] on icon "" at bounding box center [1065, 24] width 18 height 18
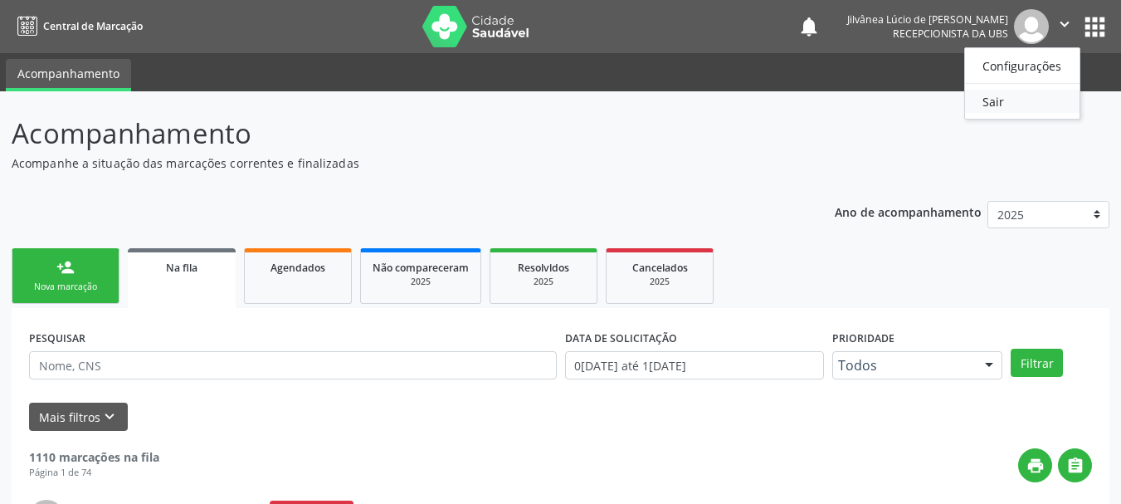
click at [1011, 94] on link "Sair" at bounding box center [1022, 101] width 115 height 23
